Goal: Information Seeking & Learning: Learn about a topic

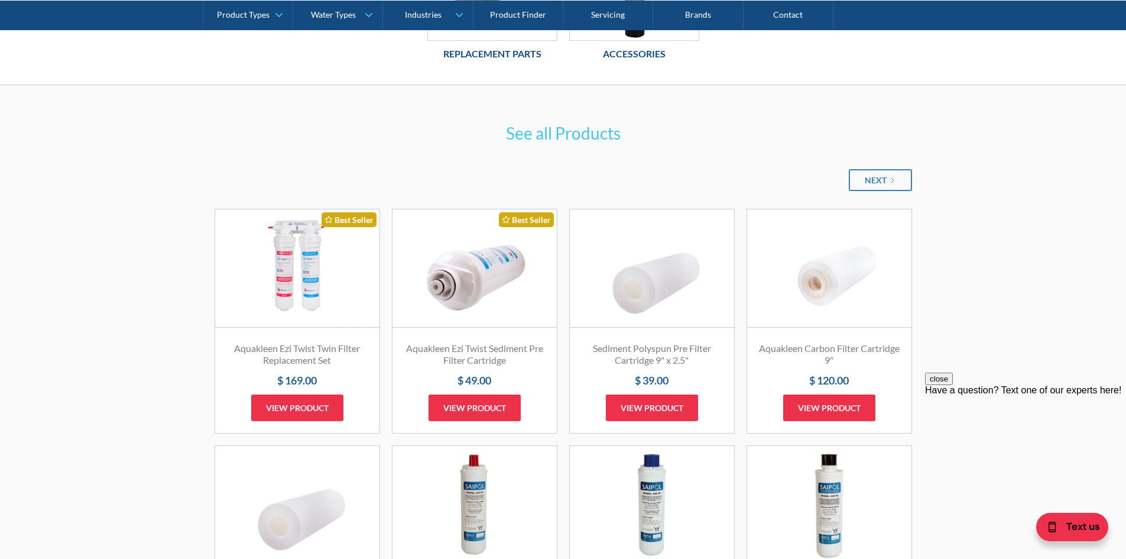
scroll to position [532, 0]
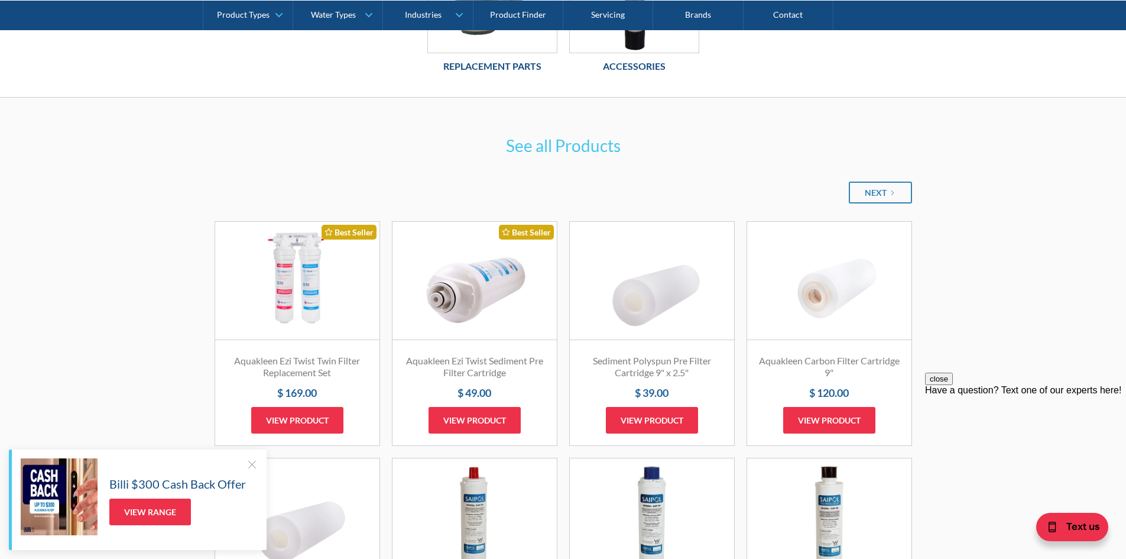
click at [307, 287] on link "Fits Most Brands Best Seller" at bounding box center [297, 281] width 164 height 118
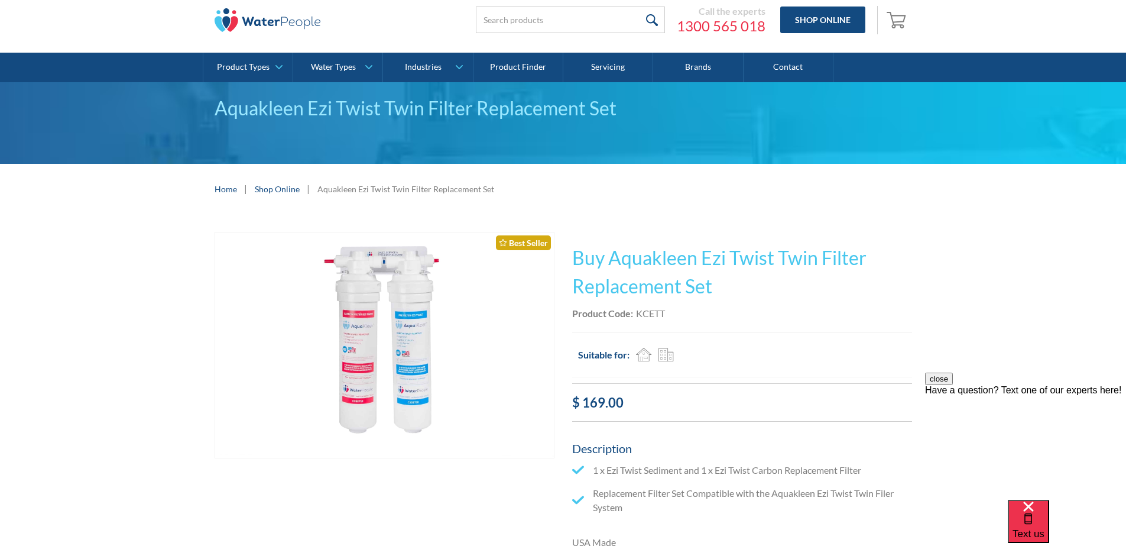
scroll to position [118, 0]
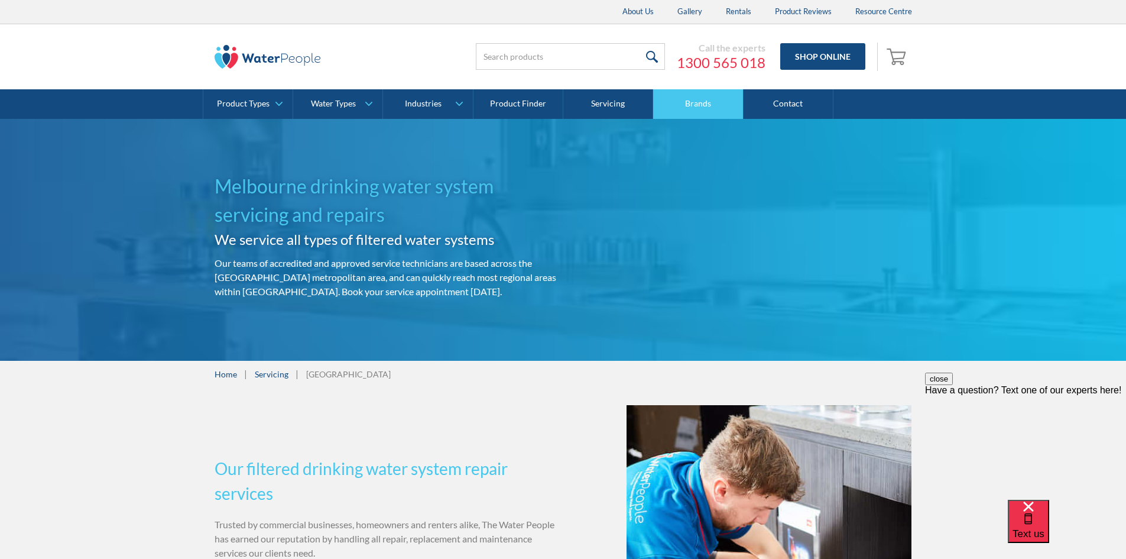
click at [709, 105] on link "Brands" at bounding box center [698, 104] width 90 height 30
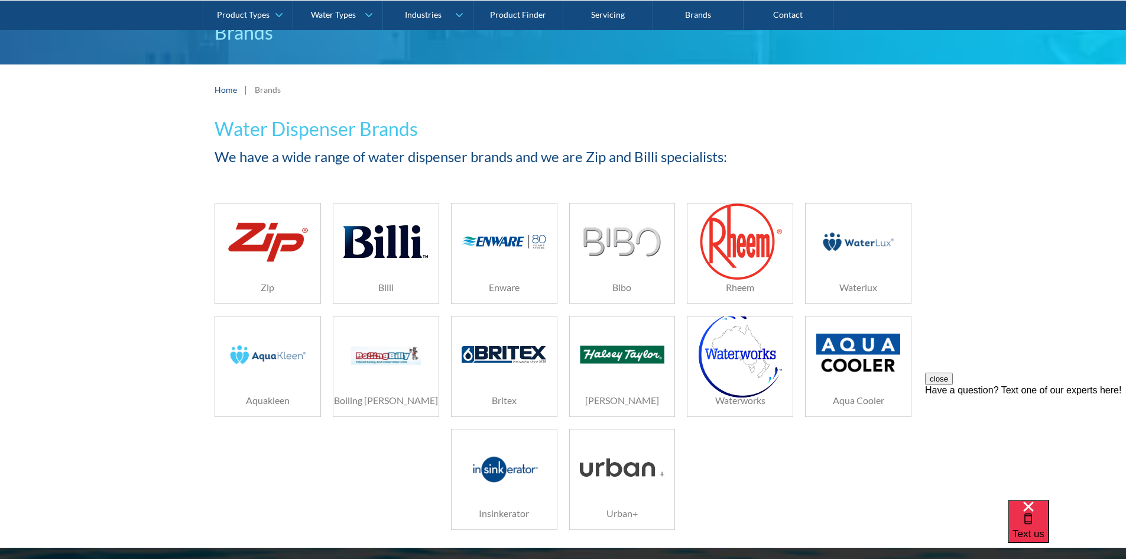
click at [738, 282] on h6 "Rheem" at bounding box center [740, 287] width 105 height 14
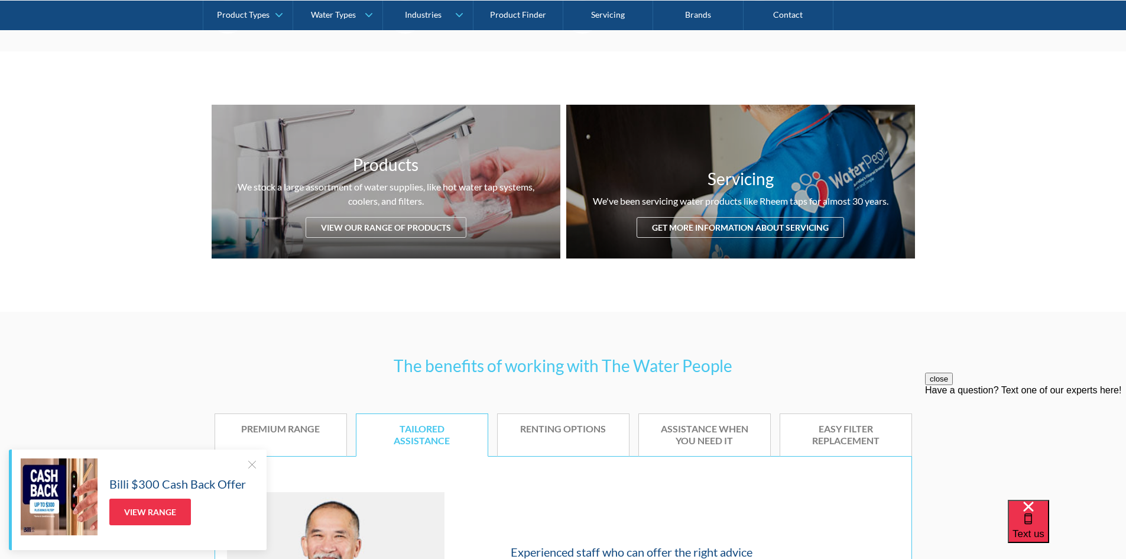
scroll to position [414, 0]
click at [539, 432] on div "Renting options" at bounding box center [563, 429] width 96 height 12
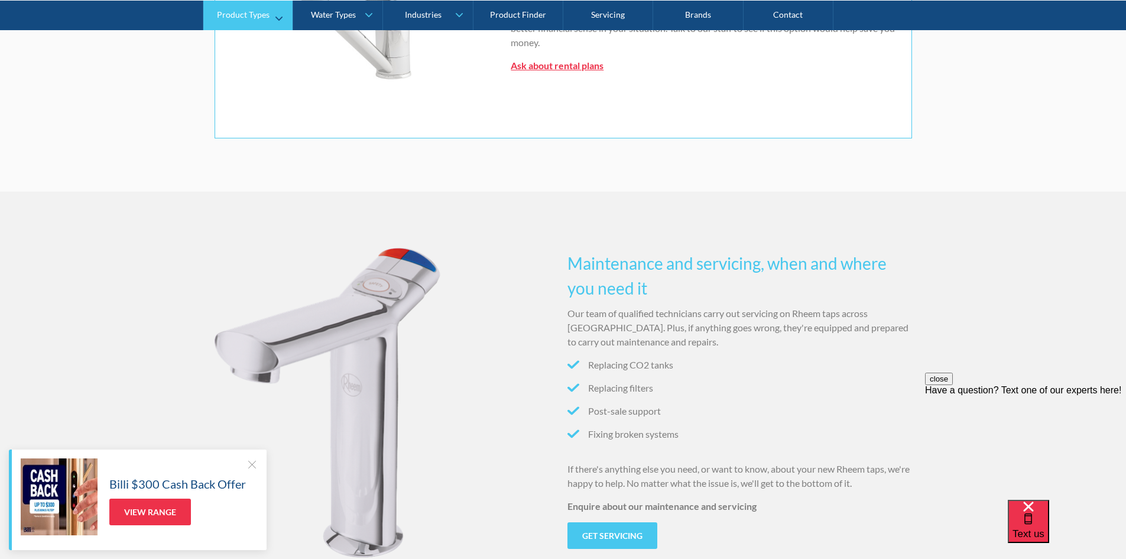
scroll to position [946, 0]
